Goal: Task Accomplishment & Management: Complete application form

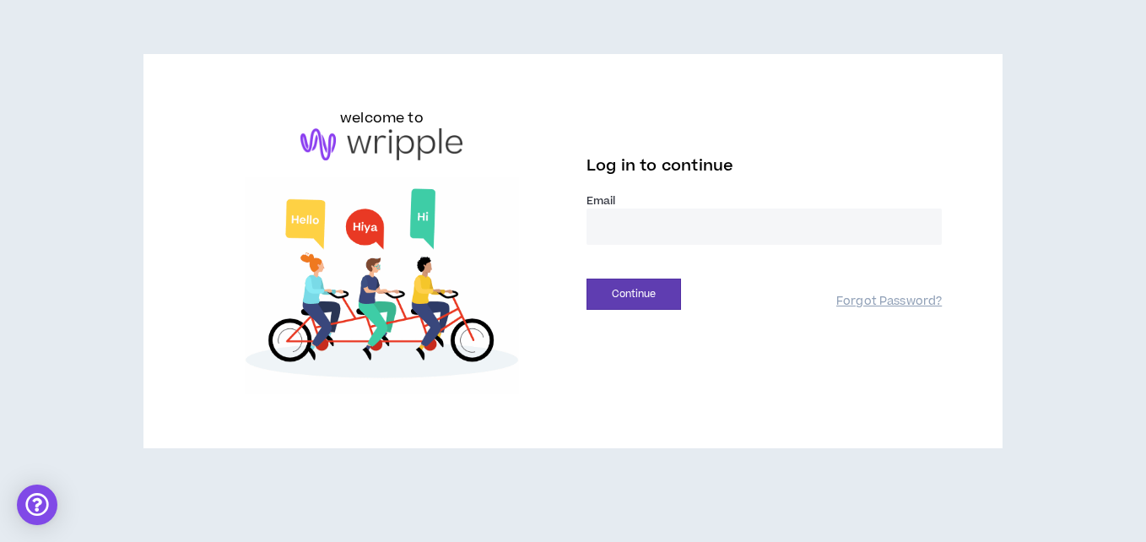
click at [646, 240] on input "email" at bounding box center [764, 227] width 355 height 36
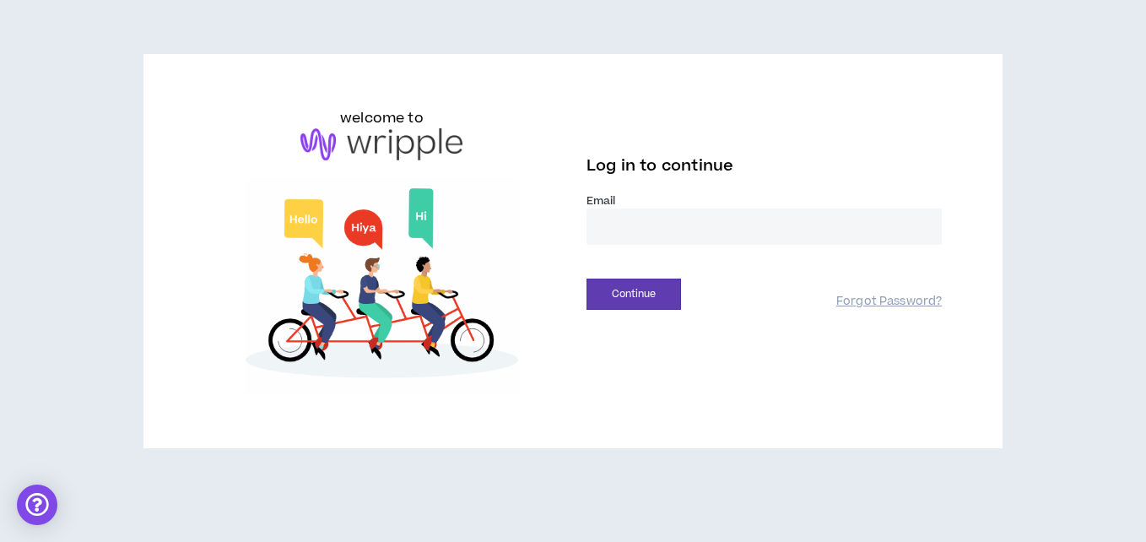
type input "**********"
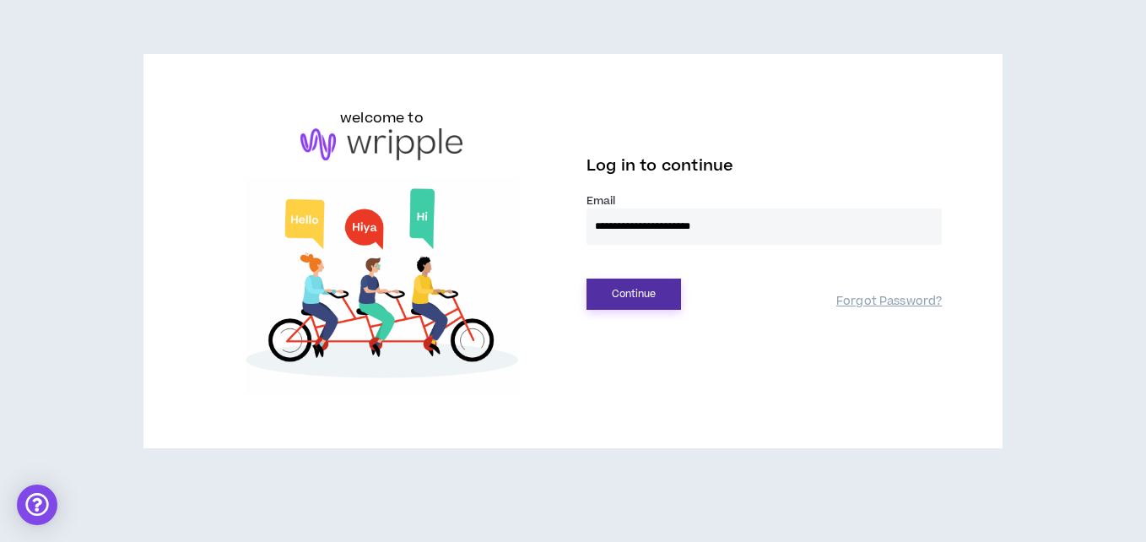
click at [636, 290] on button "Continue" at bounding box center [634, 294] width 95 height 31
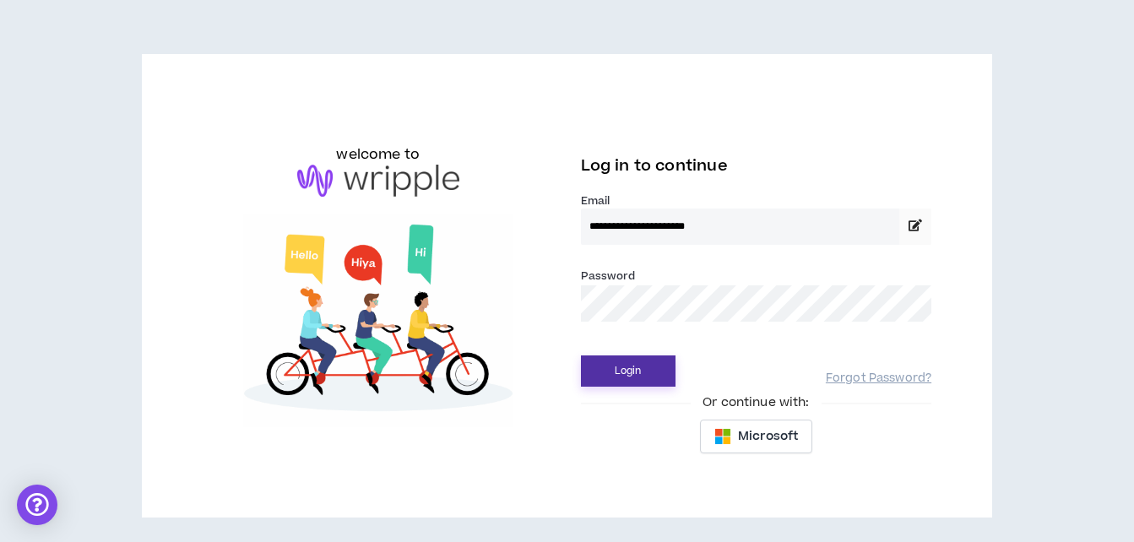
click at [634, 369] on button "Login" at bounding box center [628, 370] width 95 height 31
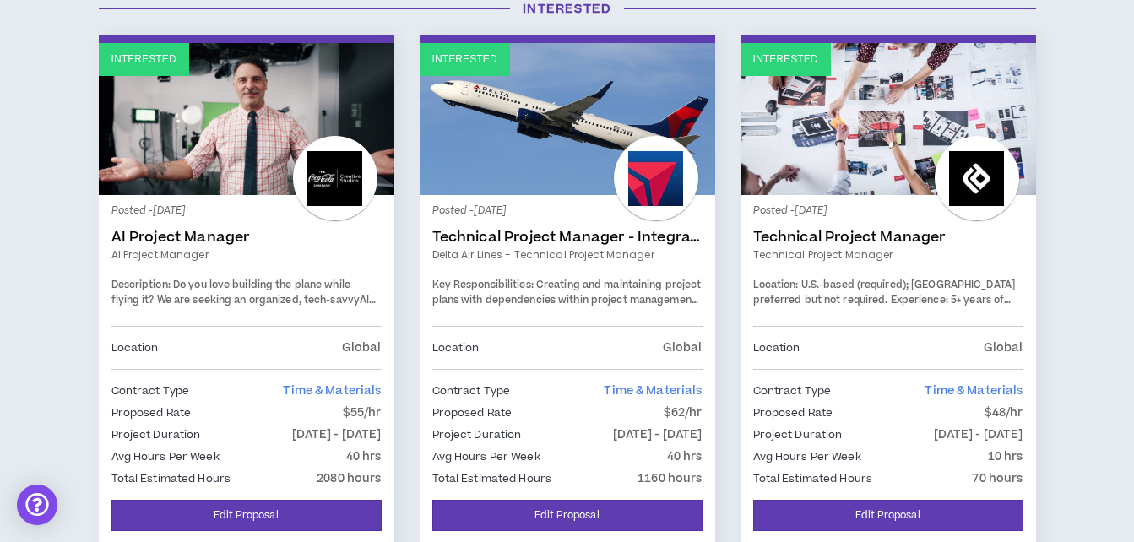
scroll to position [230, 0]
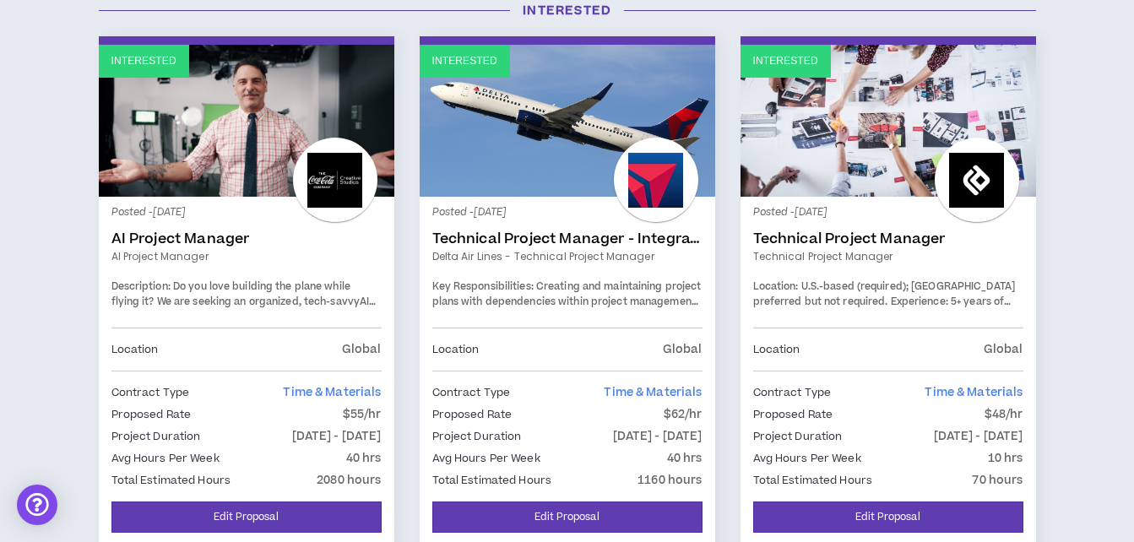
click at [905, 176] on link "Interested" at bounding box center [887, 121] width 295 height 152
